Goal: Information Seeking & Learning: Learn about a topic

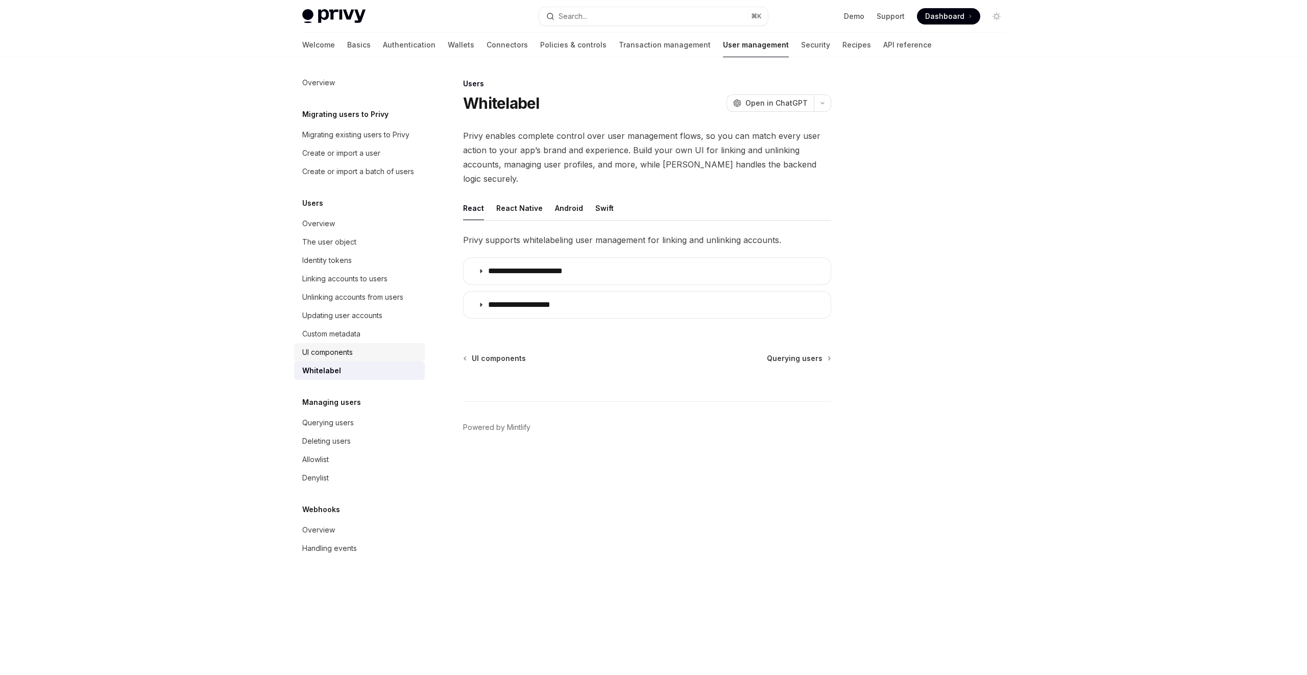
click at [345, 357] on div "UI components" at bounding box center [327, 352] width 51 height 12
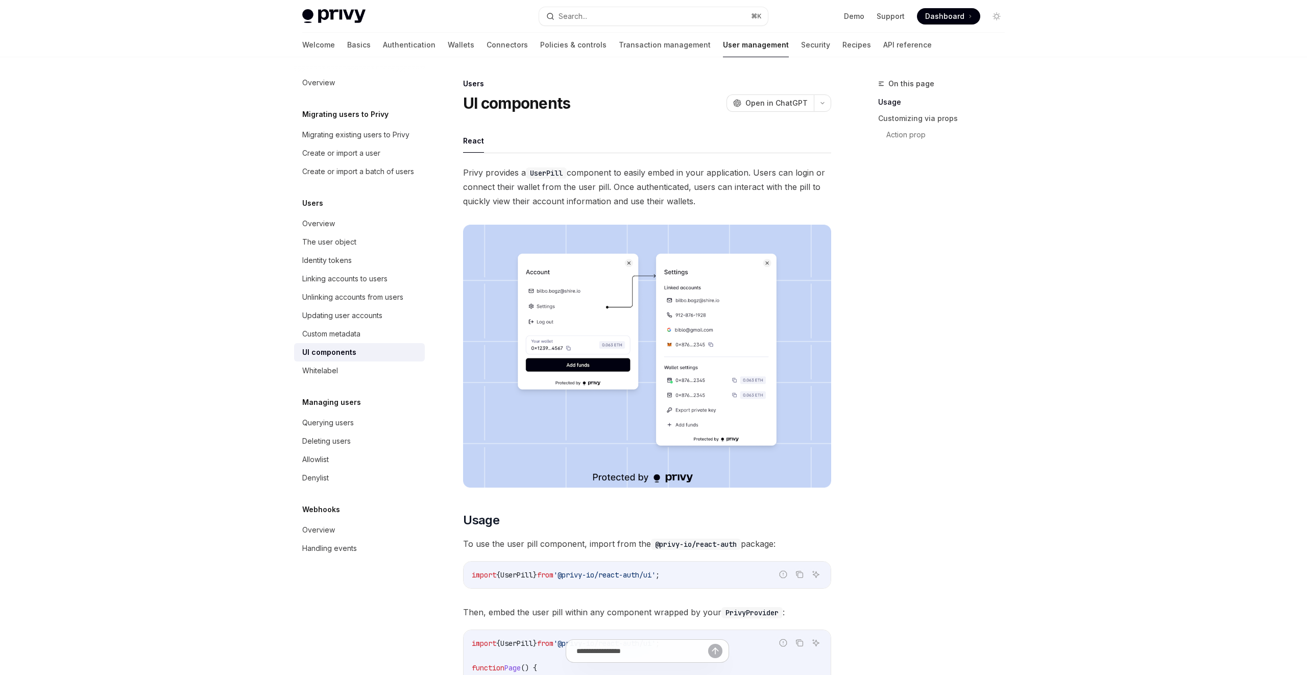
click at [577, 318] on img at bounding box center [647, 356] width 368 height 263
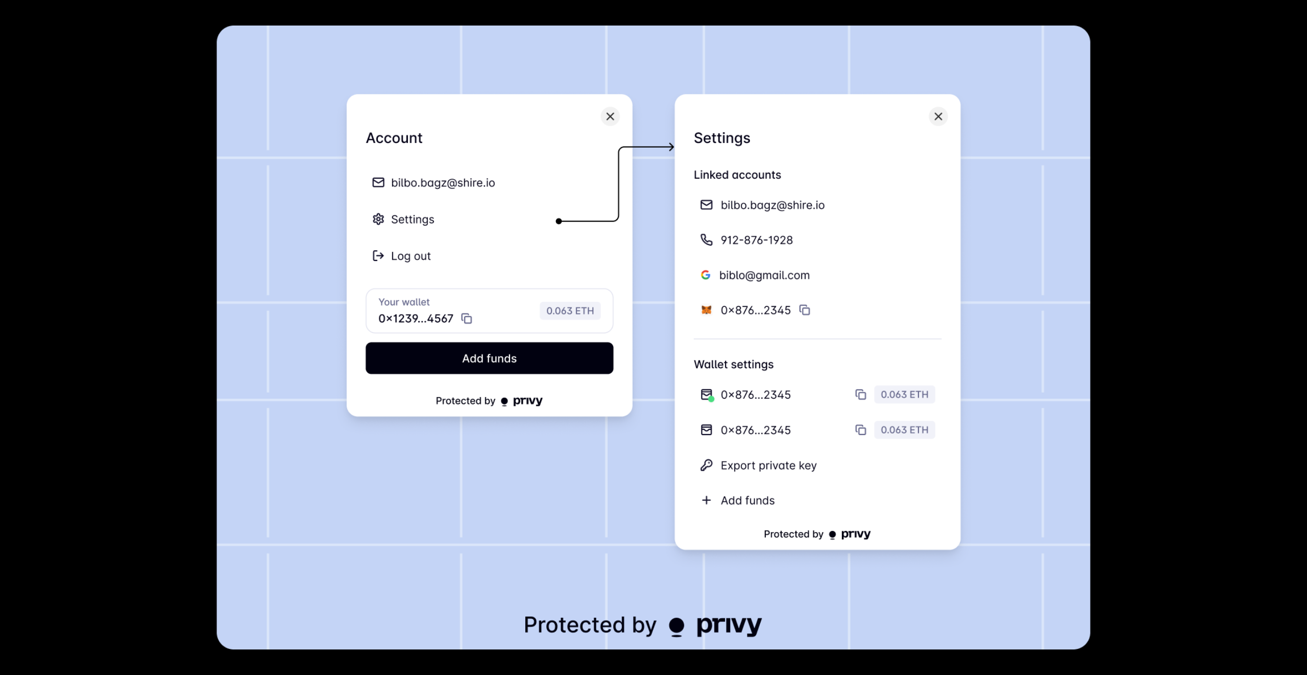
click at [587, 324] on img at bounding box center [653, 338] width 873 height 624
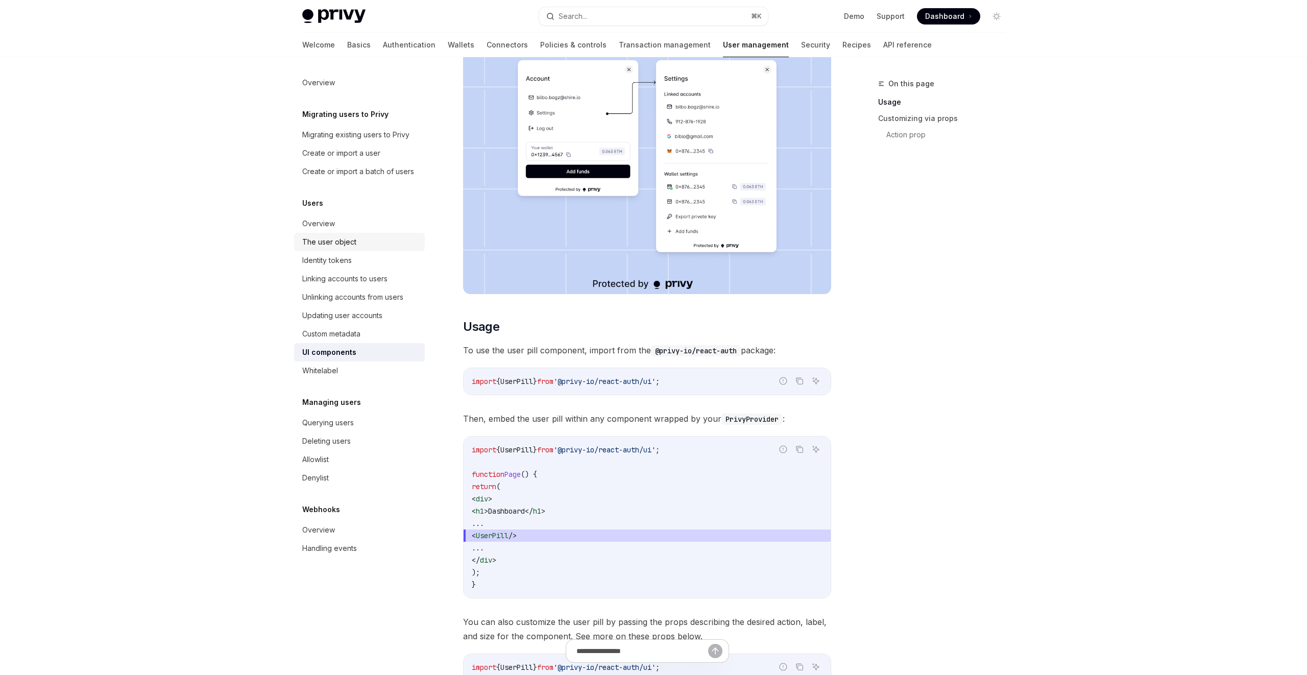
scroll to position [194, 0]
click at [326, 12] on img at bounding box center [333, 16] width 63 height 14
type textarea "*"
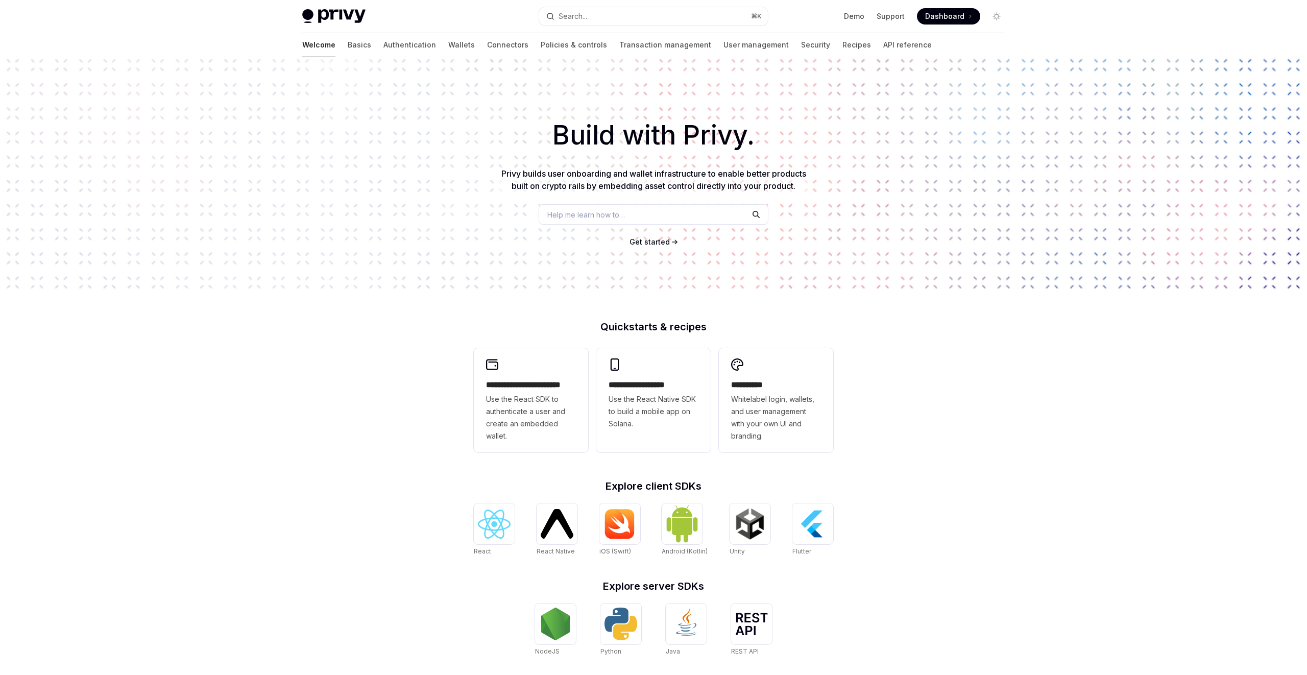
click at [832, 253] on div "Build with Privy. Privy builds user onboarding and wallet infrastructure to ena…" at bounding box center [653, 173] width 1307 height 233
